Goal: Task Accomplishment & Management: Manage account settings

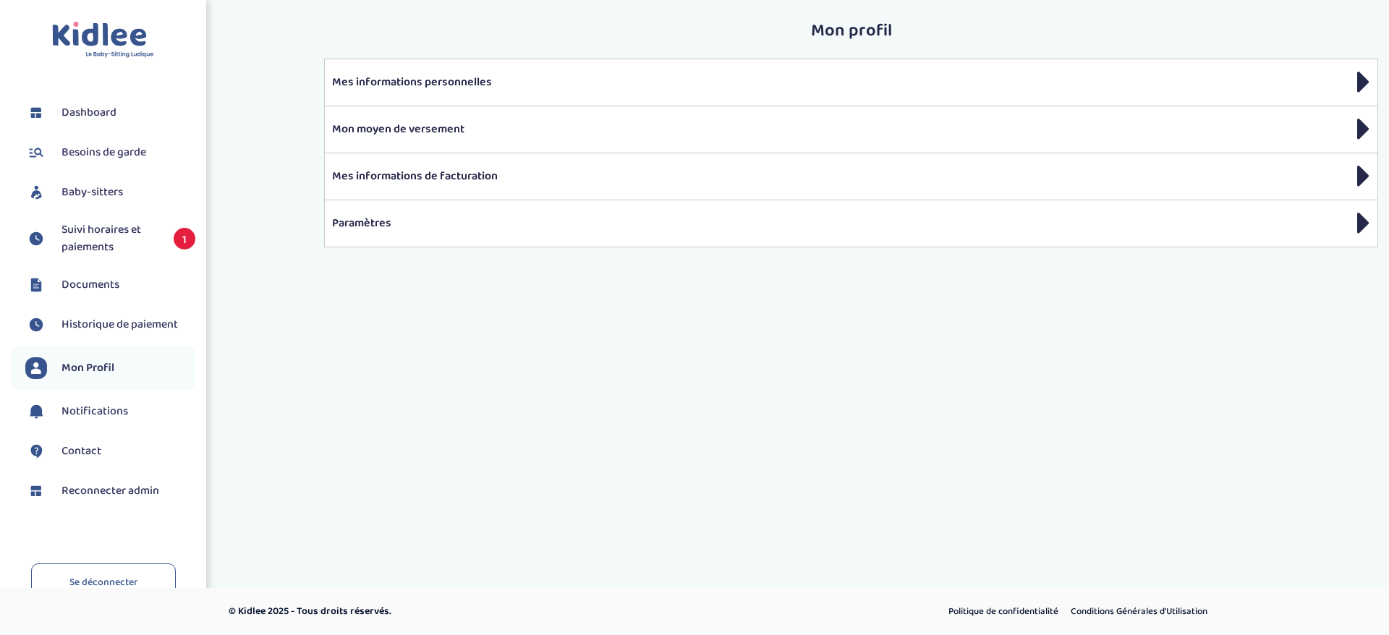
click at [105, 237] on span "Suivi horaires et paiements" at bounding box center [110, 238] width 98 height 35
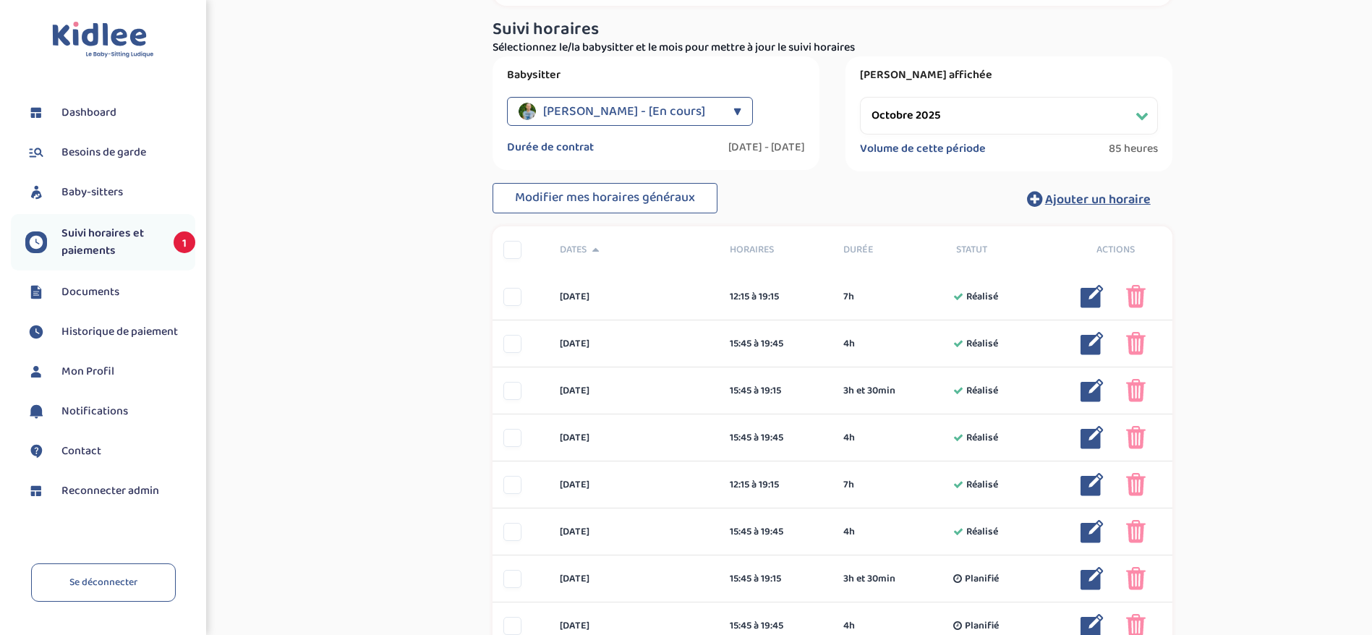
scroll to position [217, 0]
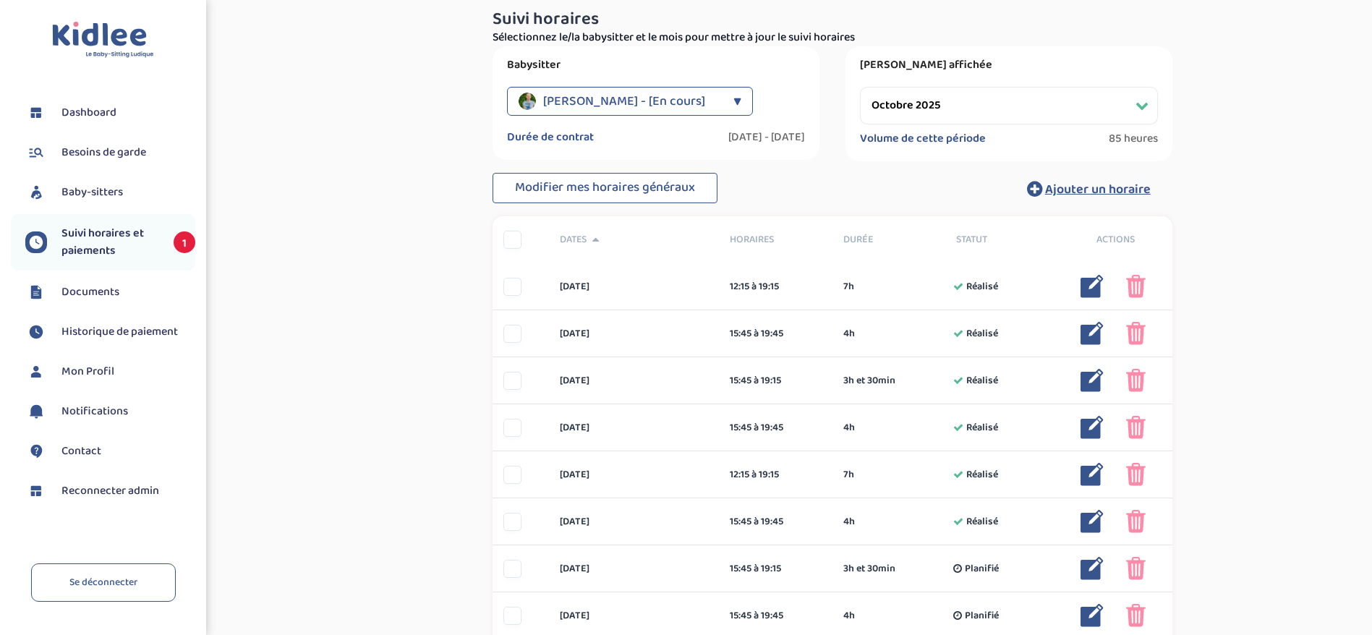
click at [876, 100] on select "Filtrer par mois [DATE] [DATE] [DATE] [DATE] [DATE] [DATE] [DATE] [DATE] [DATE]…" at bounding box center [1009, 106] width 298 height 38
select select "septembre 2025"
click at [860, 87] on select "Filtrer par mois [DATE] [DATE] [DATE] [DATE] [DATE] [DATE] [DATE] [DATE] [DATE]…" at bounding box center [1009, 106] width 298 height 38
click at [890, 159] on div "Période affichée Filtrer par mois [DATE] [DATE] [DATE] [DATE] [DATE] [DATE] [DA…" at bounding box center [1009, 103] width 327 height 115
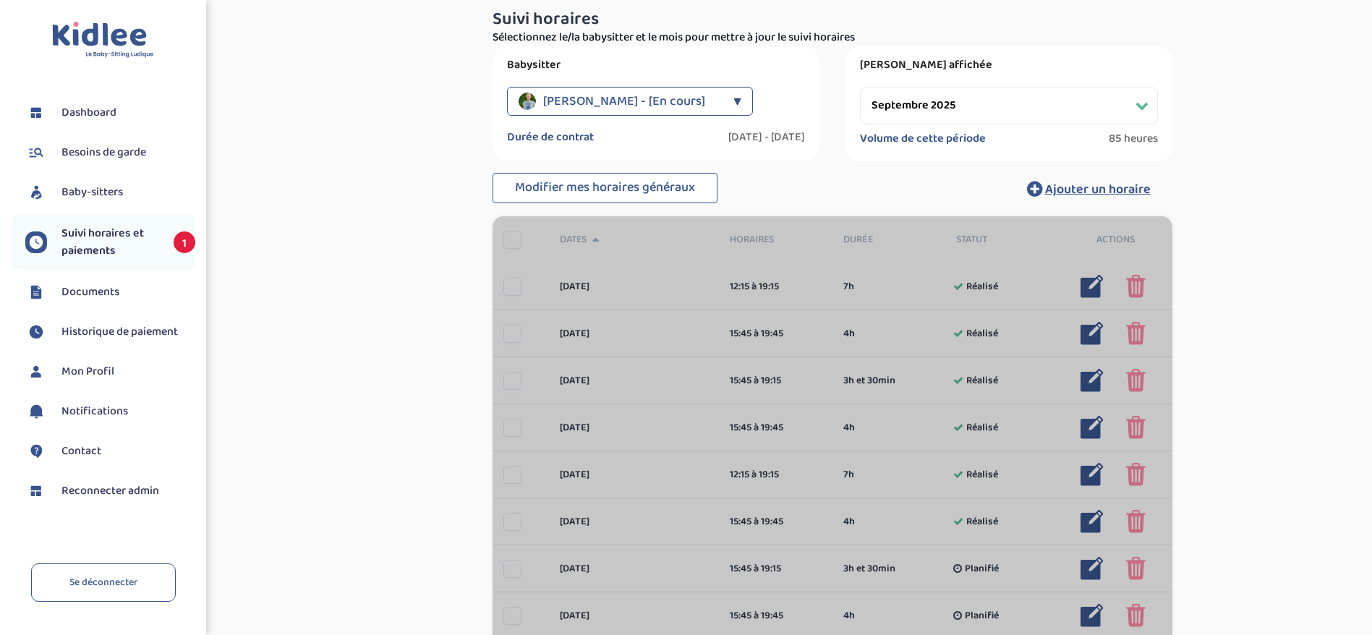
scroll to position [211, 0]
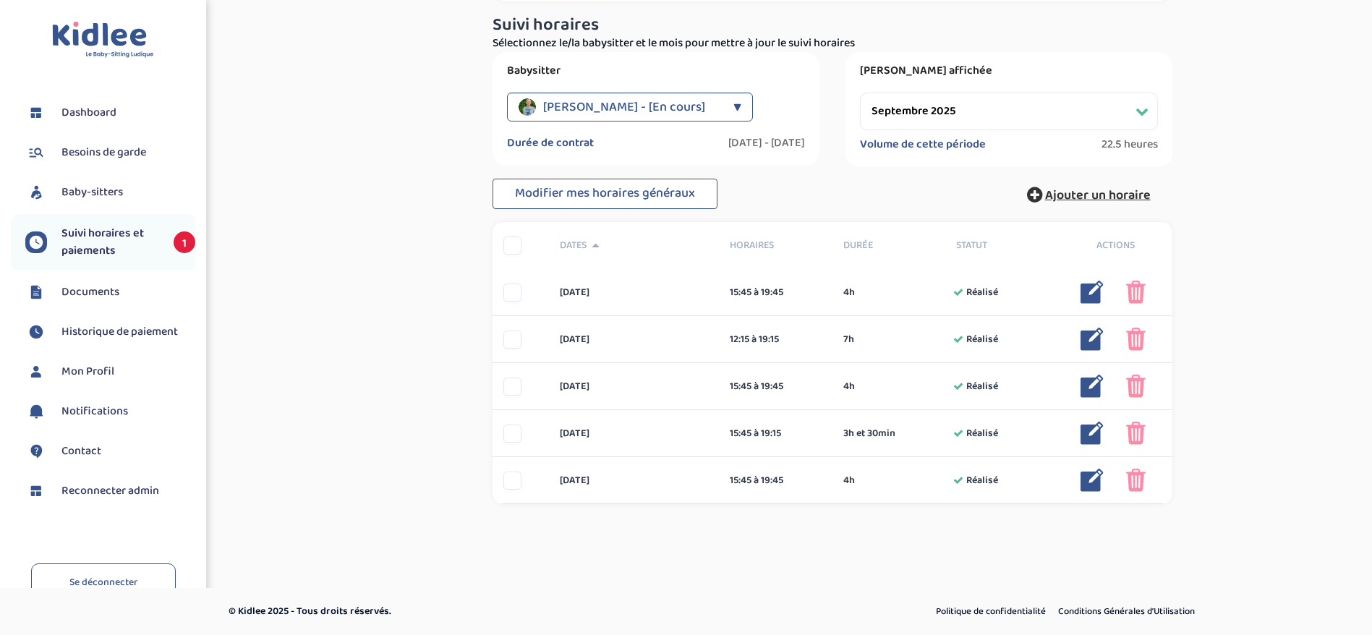
click at [1073, 199] on span "Ajouter un horaire" at bounding box center [1098, 195] width 106 height 20
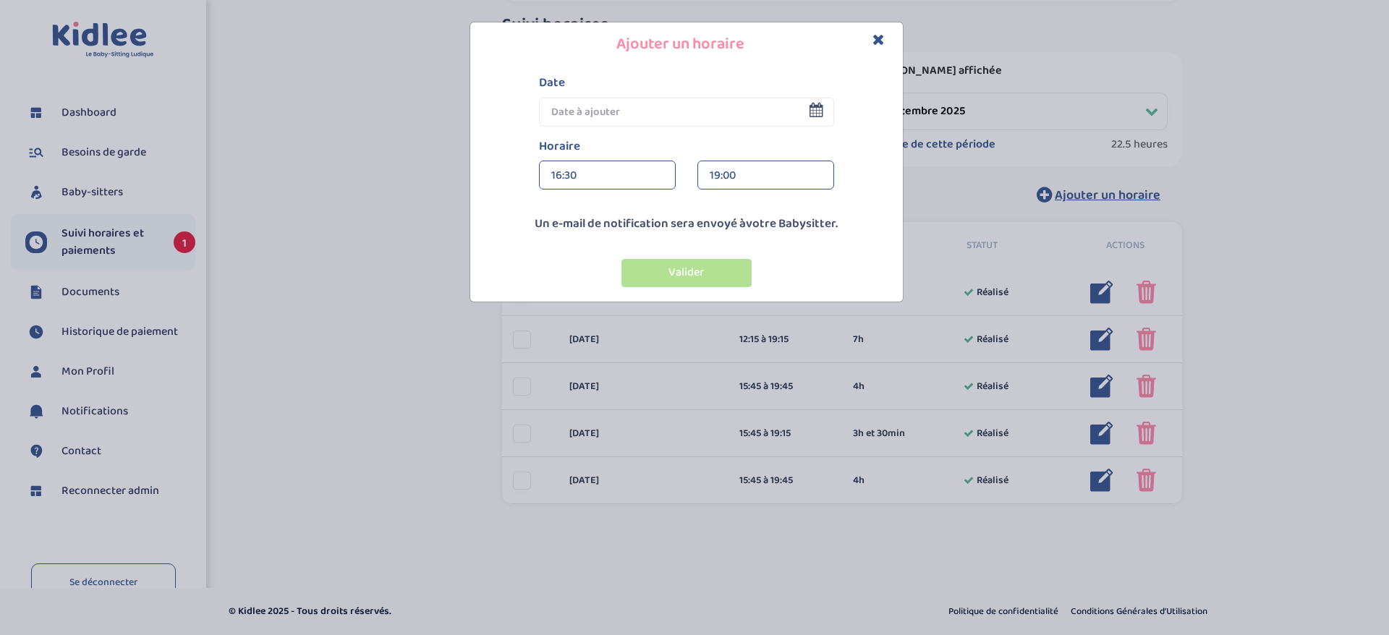
click at [618, 114] on input "text" at bounding box center [686, 112] width 295 height 29
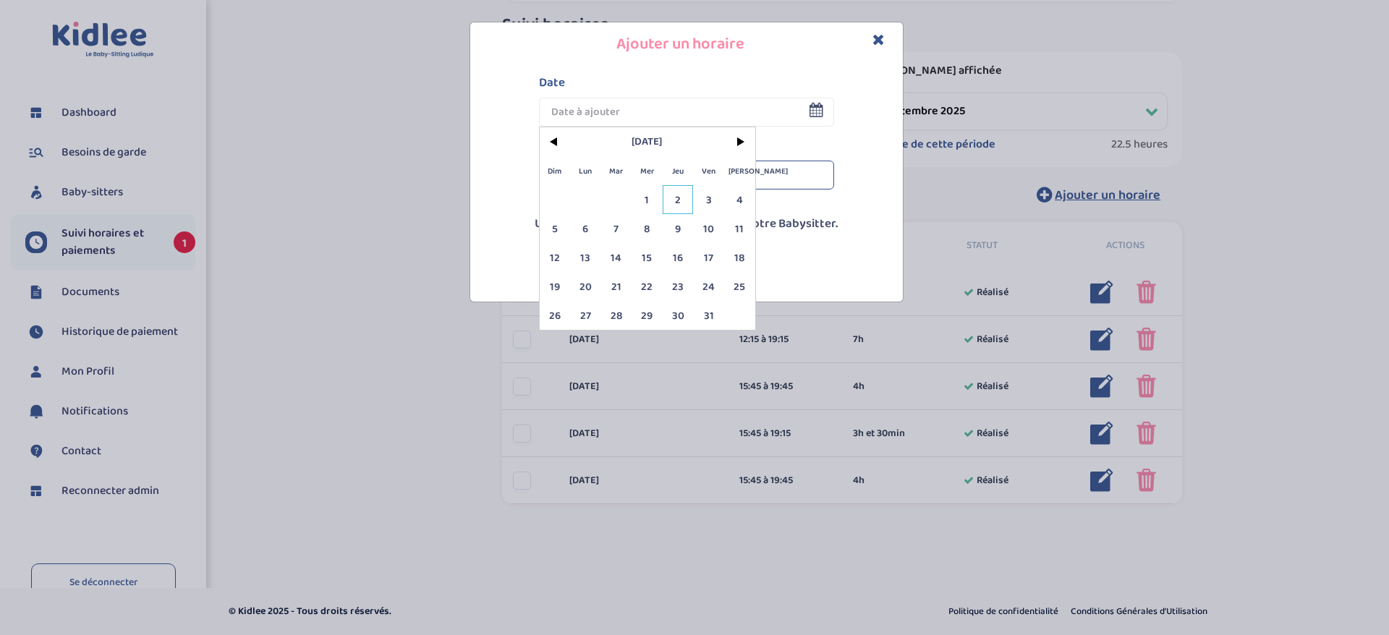
click at [677, 197] on span "2" at bounding box center [678, 199] width 31 height 29
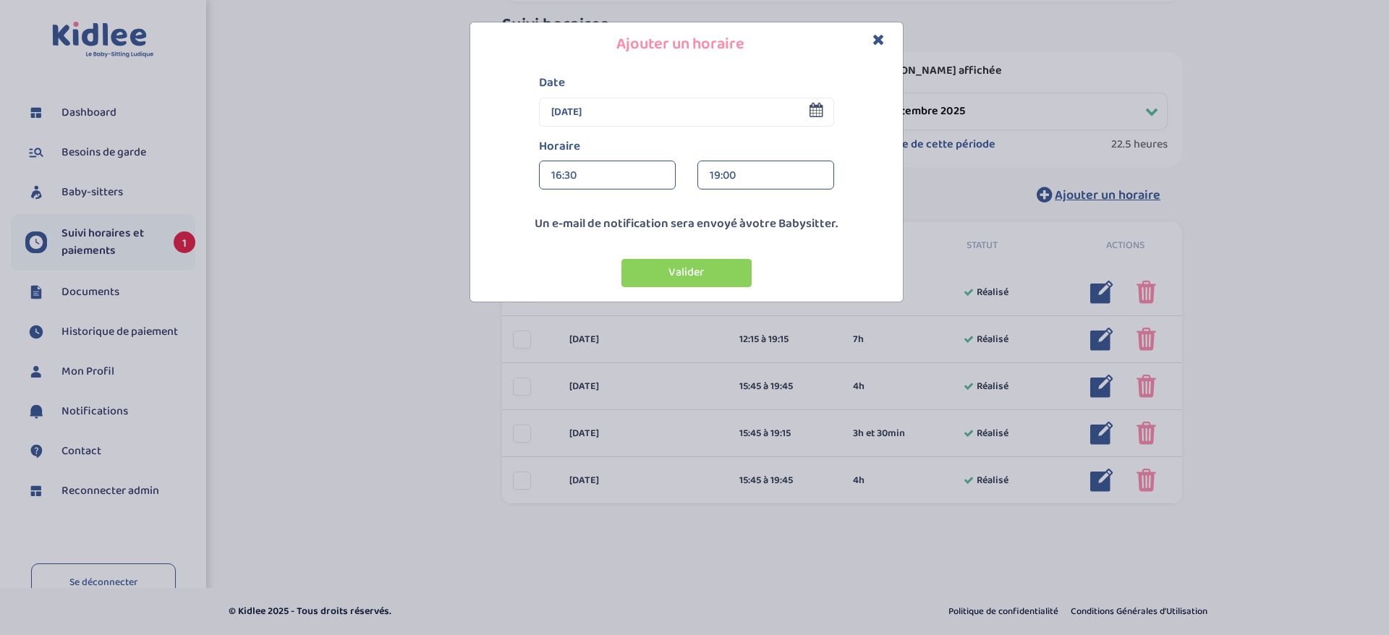
drag, startPoint x: 692, startPoint y: 271, endPoint x: 726, endPoint y: 127, distance: 147.9
click at [726, 128] on div "Date [DATE] < [DATE] > Dim Lun Mar Mer Jeu Ven Sam 1 2 3 4 5 6 7 8 9 10 11 12 1…" at bounding box center [686, 184] width 433 height 234
click at [824, 112] on input "[DATE]" at bounding box center [686, 112] width 295 height 29
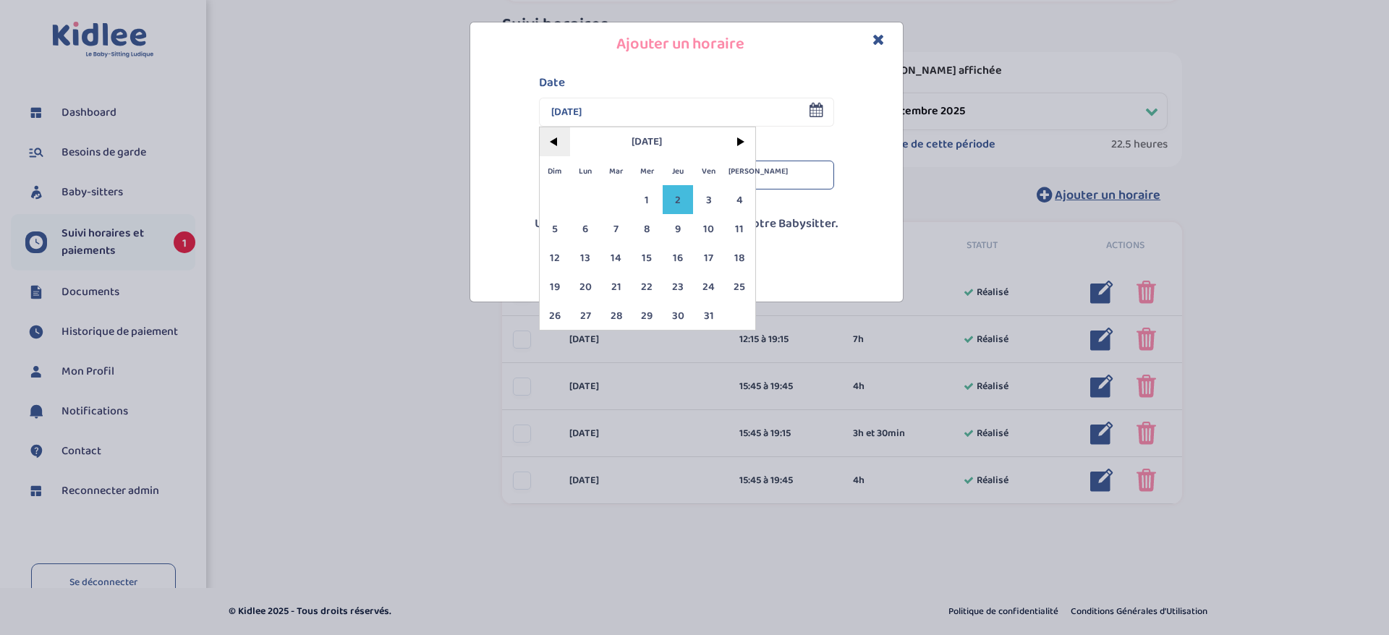
click at [558, 148] on span "<" at bounding box center [555, 141] width 31 height 29
click at [616, 201] on span "2" at bounding box center [616, 199] width 31 height 29
type input "[DATE]"
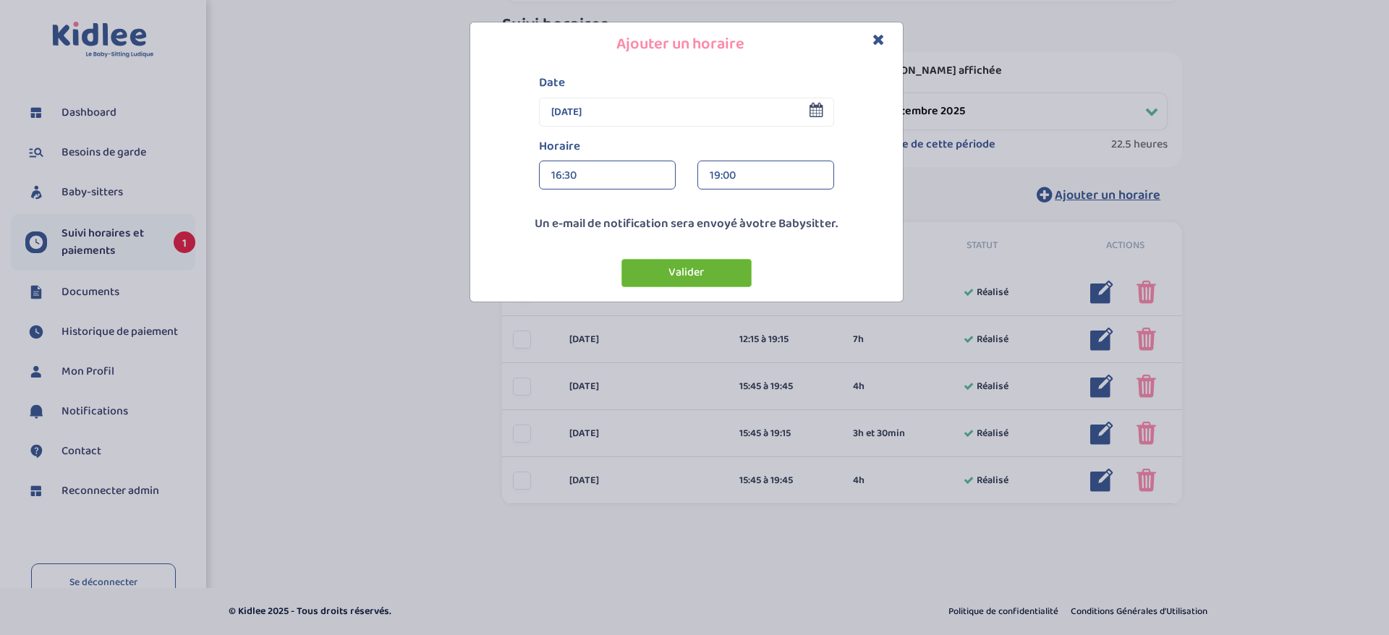
click at [686, 284] on button "Valider" at bounding box center [686, 273] width 130 height 28
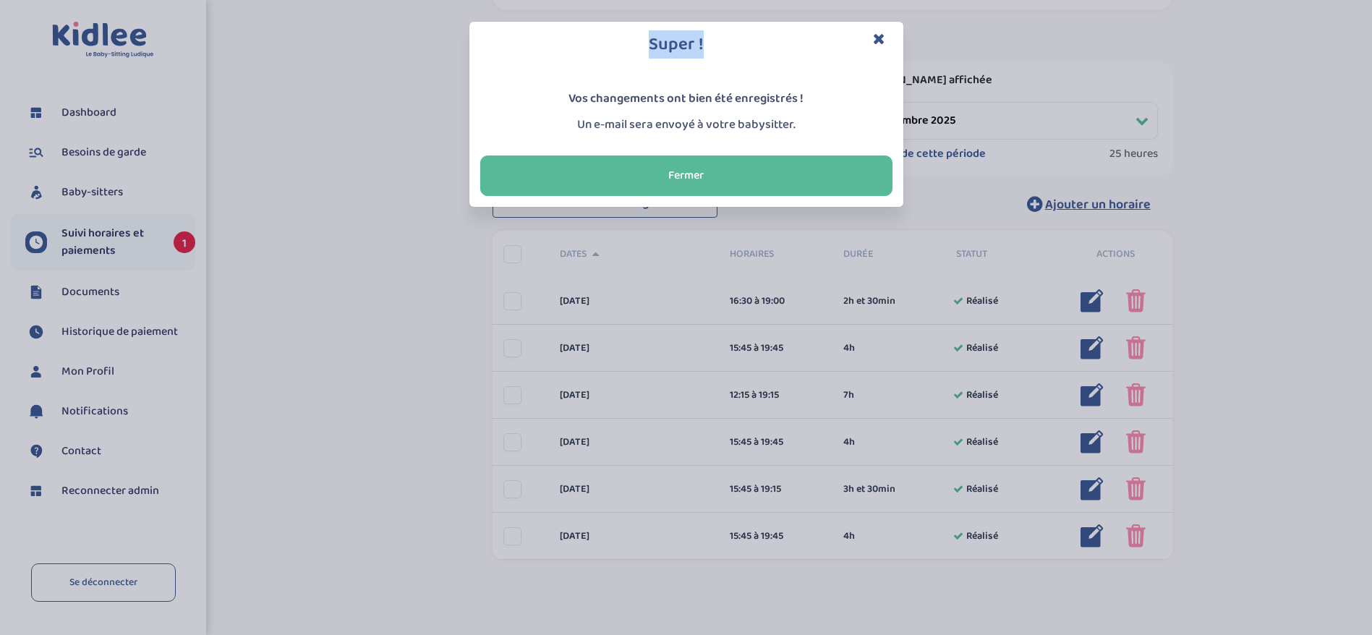
click at [874, 35] on div "Super !" at bounding box center [686, 45] width 434 height 46
click at [877, 35] on icon "Close" at bounding box center [879, 38] width 12 height 15
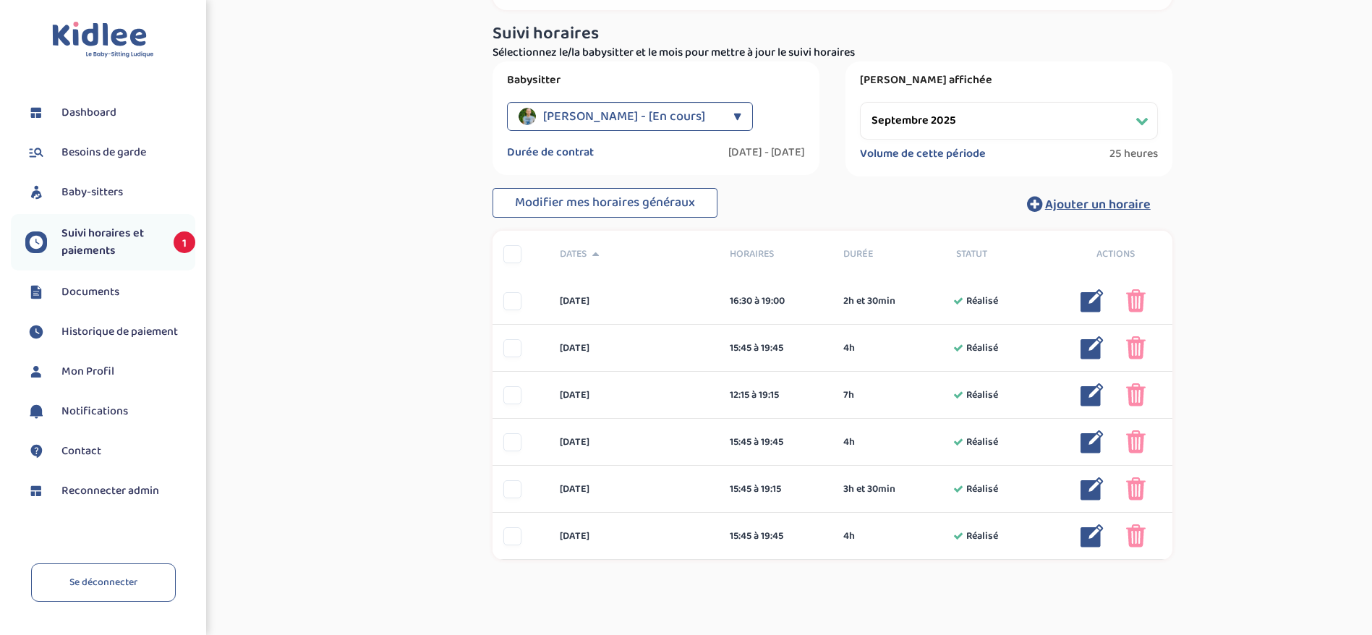
click at [89, 486] on span "Reconnecter admin" at bounding box center [110, 490] width 98 height 17
